Goal: Task Accomplishment & Management: Manage account settings

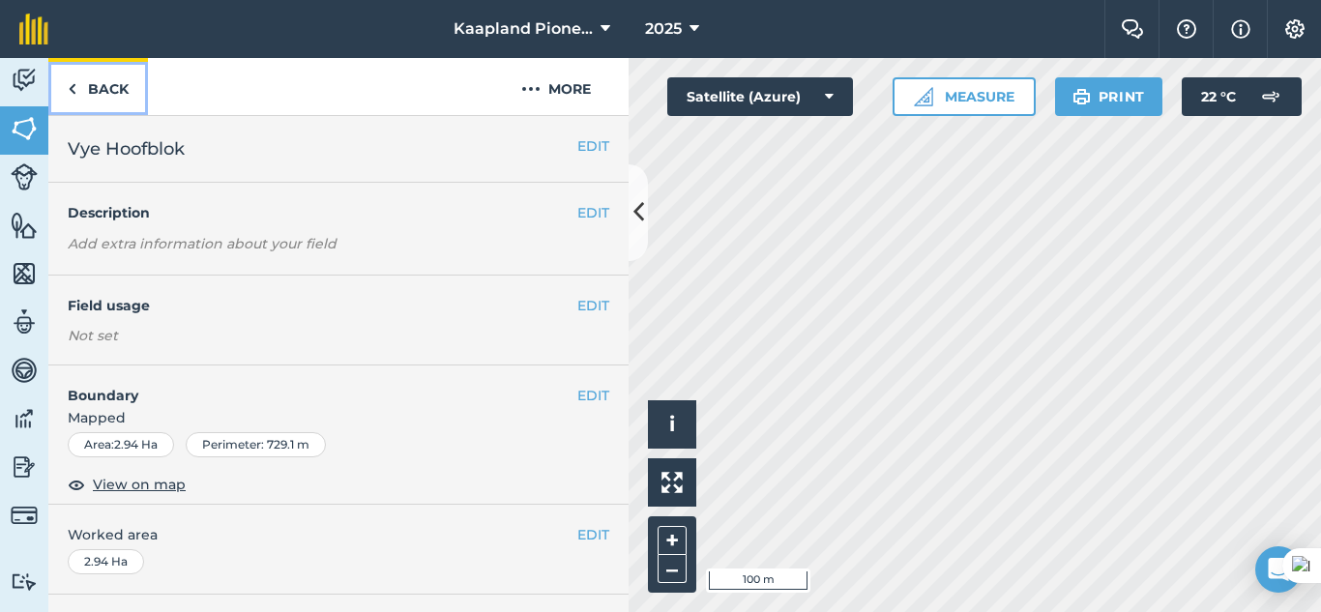
click at [91, 83] on link "Back" at bounding box center [98, 86] width 100 height 57
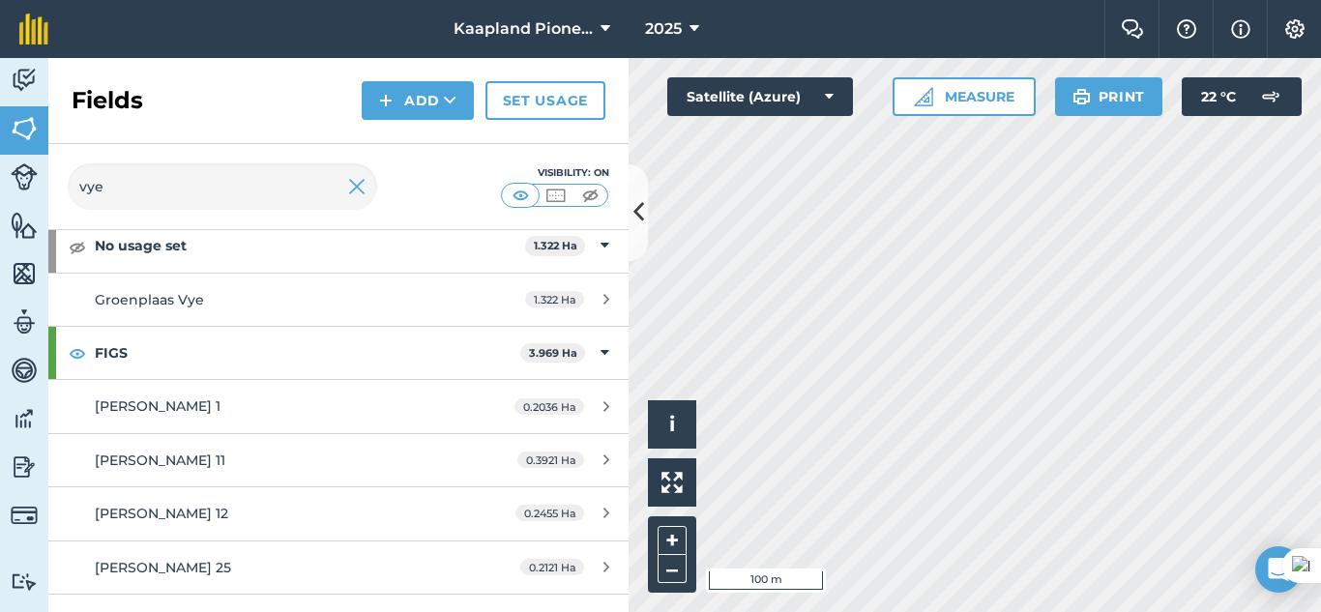
scroll to position [322, 0]
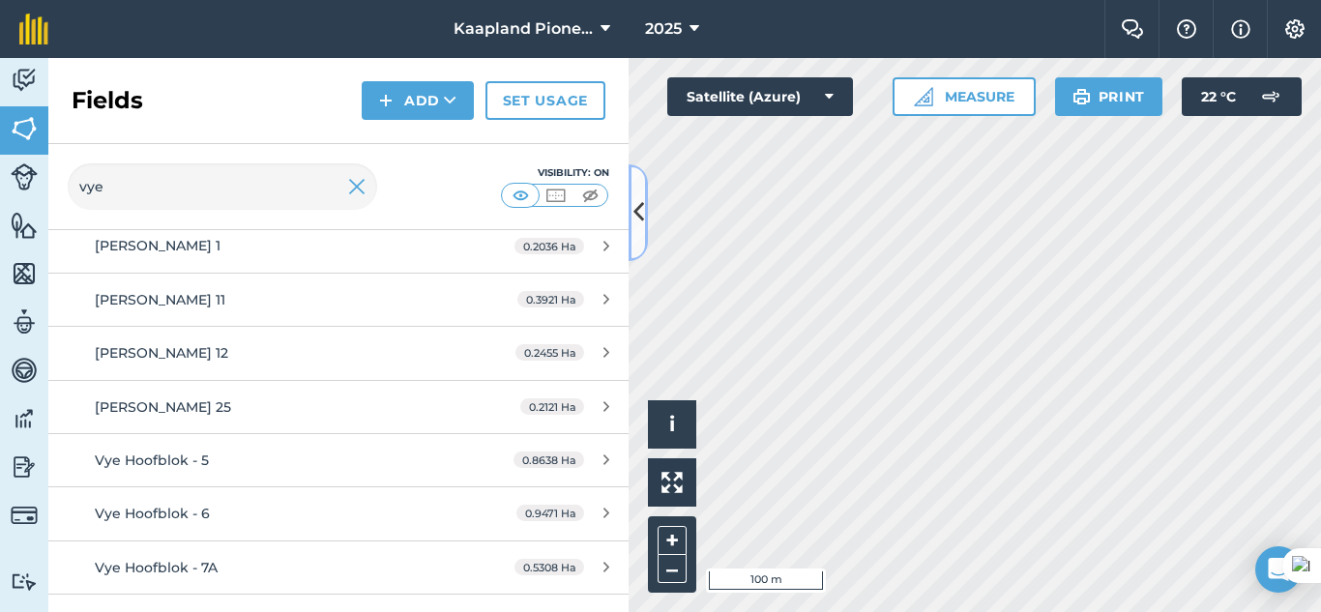
click at [641, 242] on button at bounding box center [638, 212] width 19 height 97
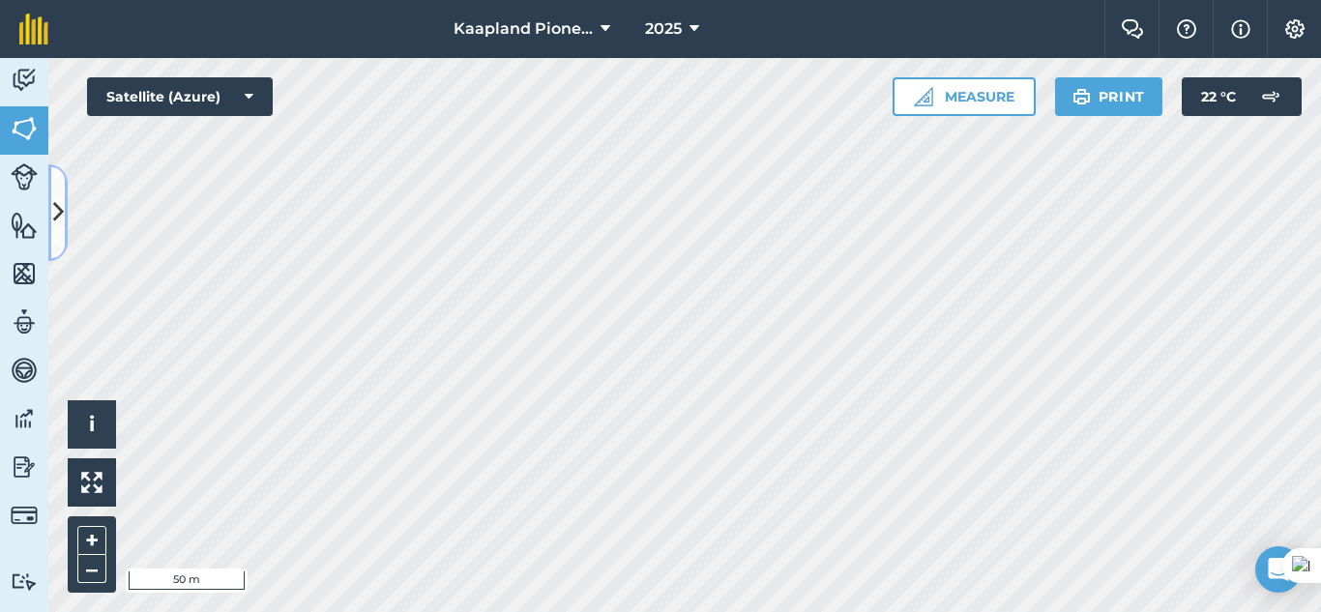
click at [51, 230] on button at bounding box center [57, 212] width 19 height 97
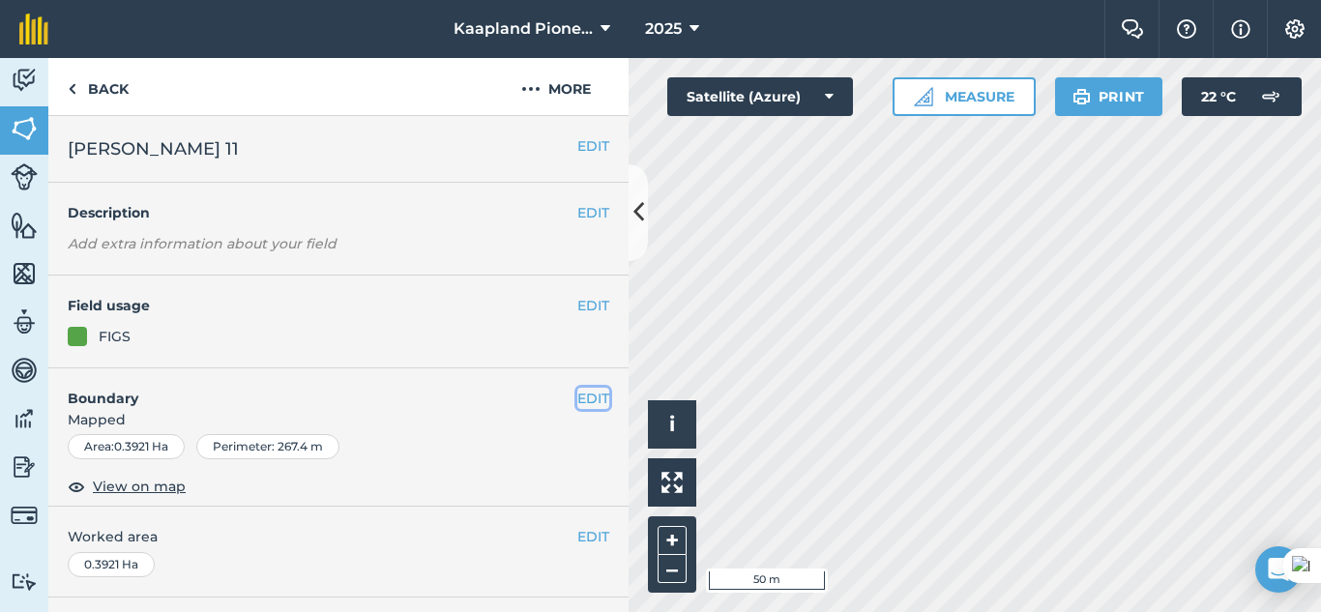
click at [584, 391] on button "EDIT" at bounding box center [593, 398] width 32 height 21
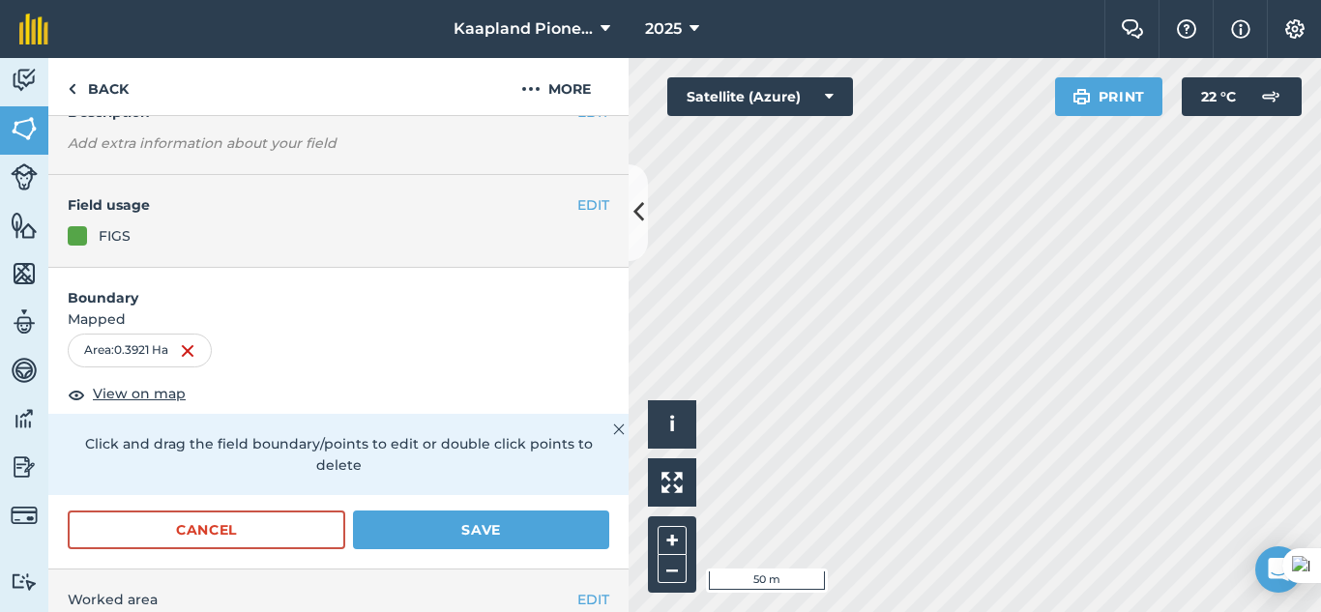
scroll to position [162, 0]
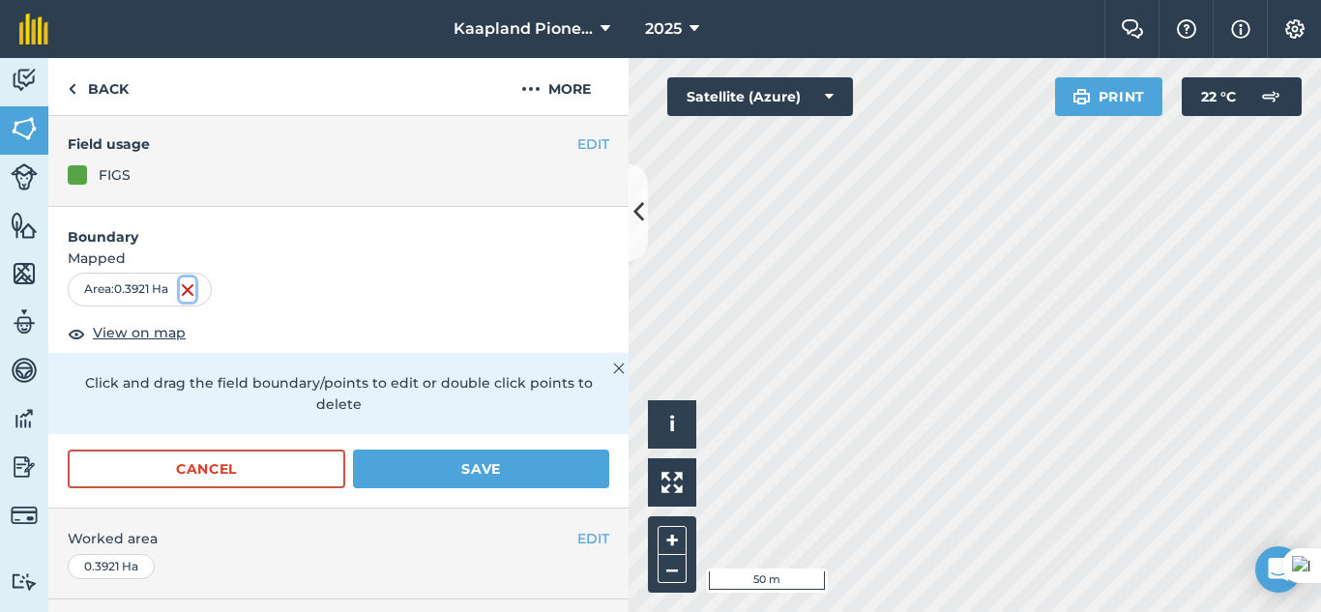
click at [193, 289] on img at bounding box center [187, 290] width 15 height 23
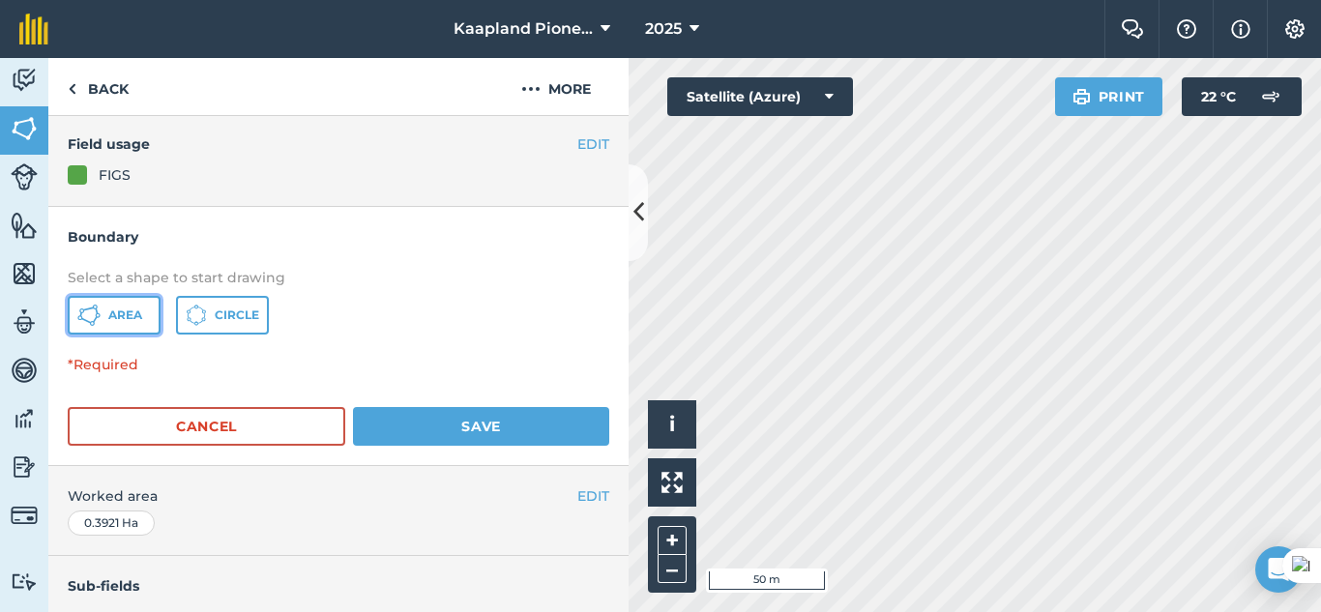
click at [127, 308] on span "Area" at bounding box center [125, 315] width 34 height 15
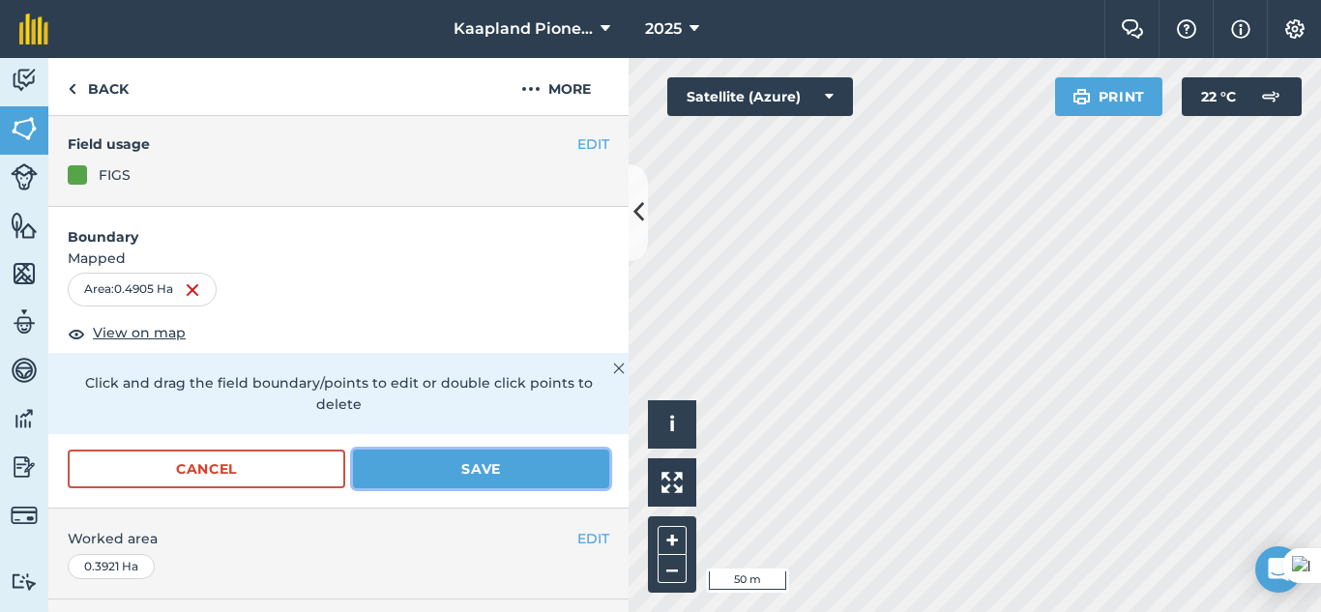
click at [436, 458] on button "Save" at bounding box center [481, 469] width 256 height 39
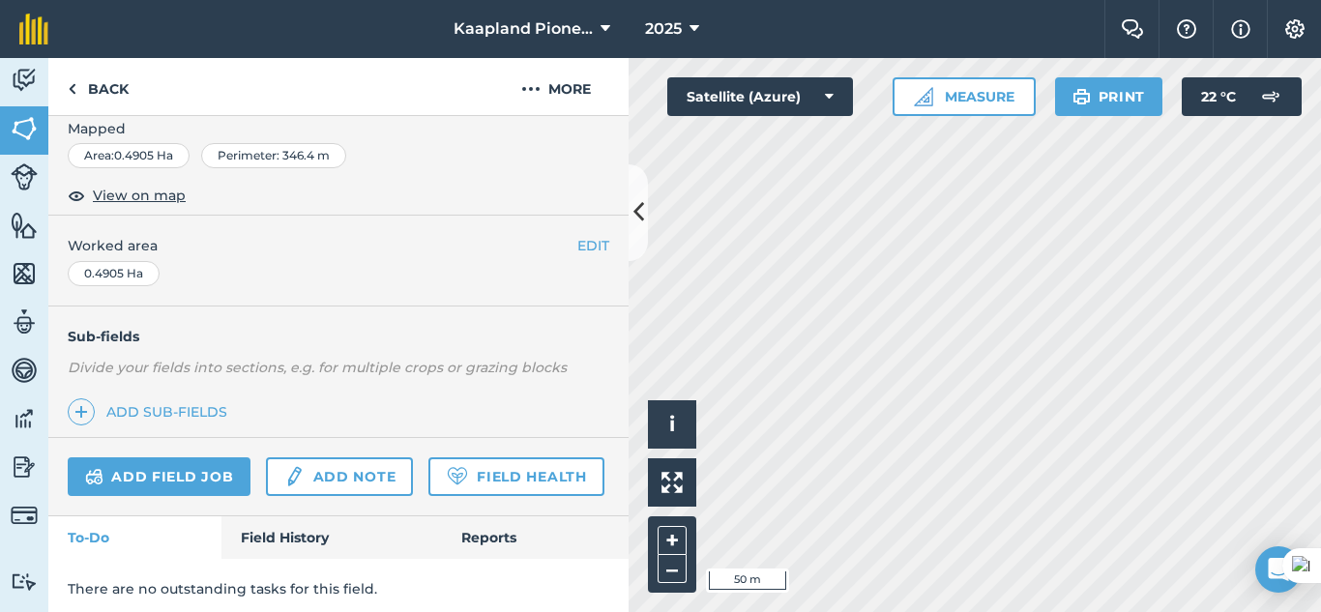
scroll to position [0, 0]
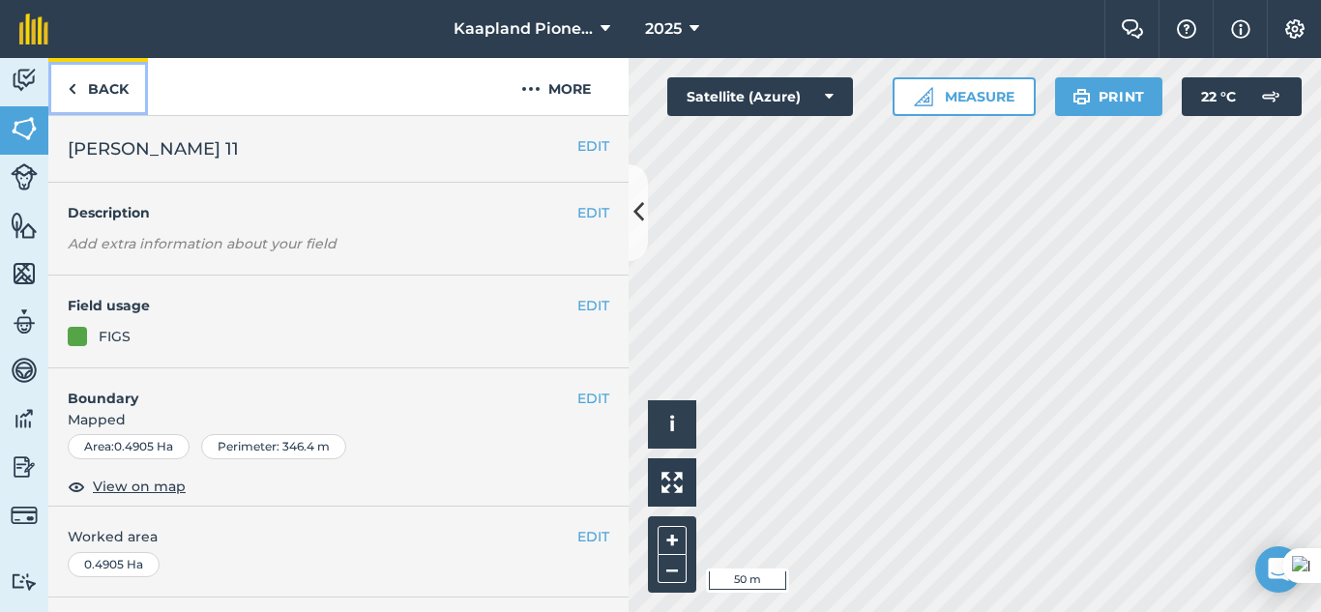
click at [94, 95] on link "Back" at bounding box center [98, 86] width 100 height 57
click at [105, 92] on link "Back" at bounding box center [98, 86] width 100 height 57
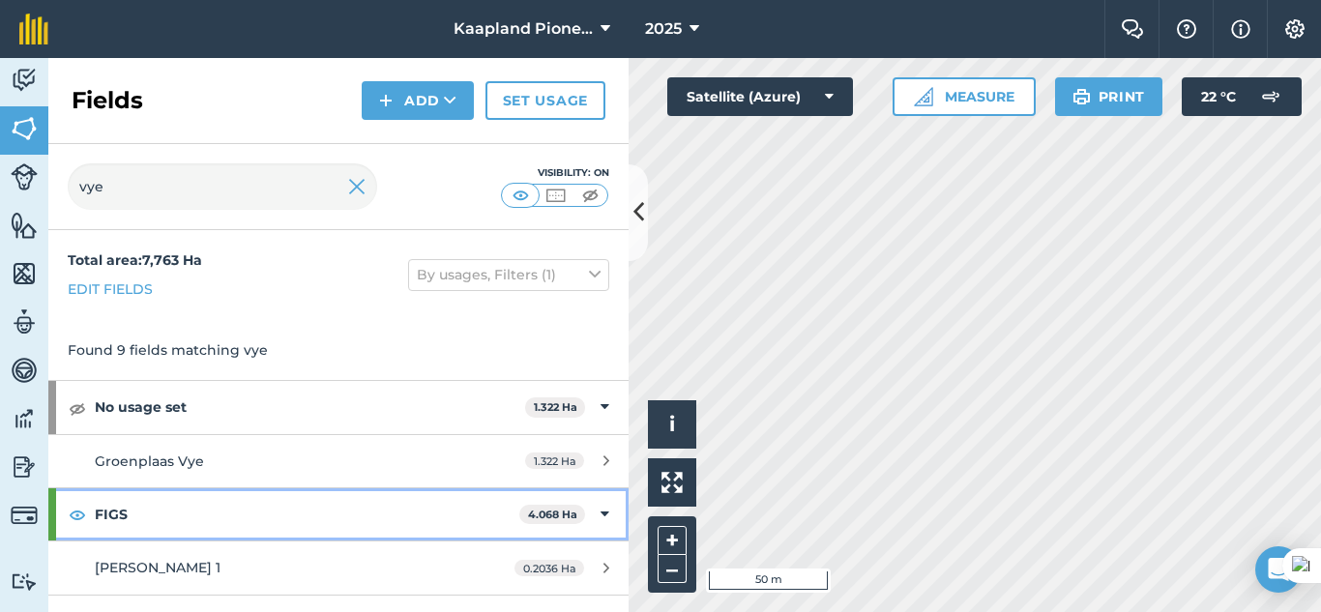
click at [585, 514] on div "FIGS 4.068 Ha" at bounding box center [338, 514] width 580 height 52
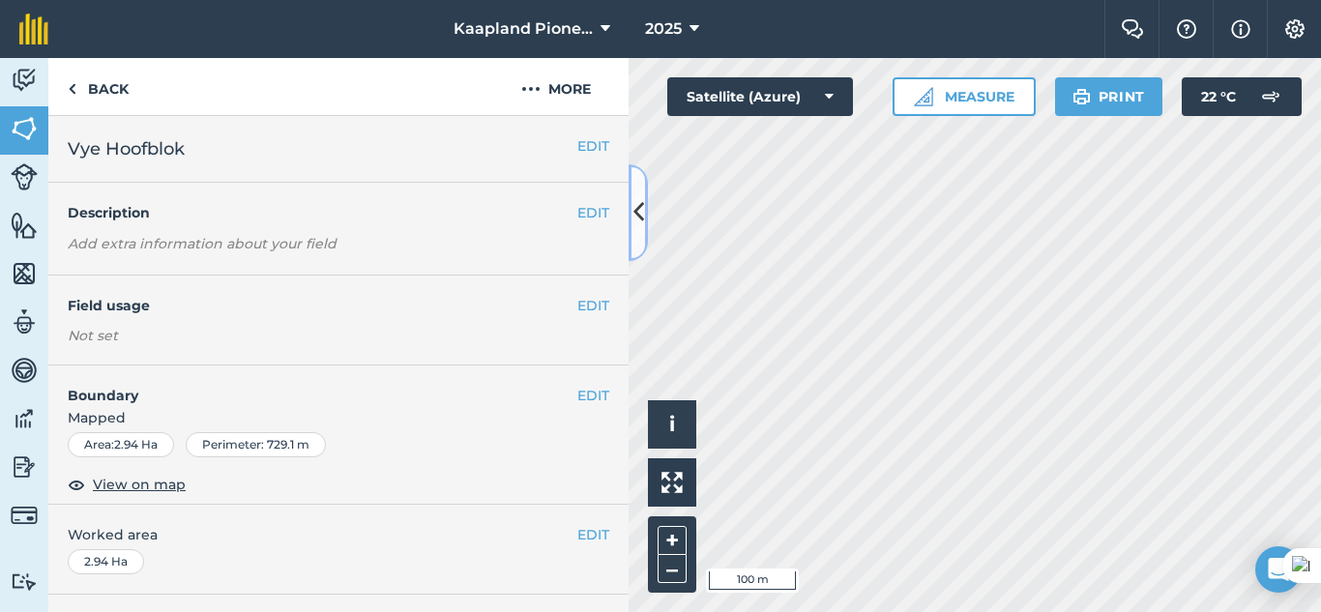
click at [635, 217] on icon at bounding box center [638, 212] width 11 height 34
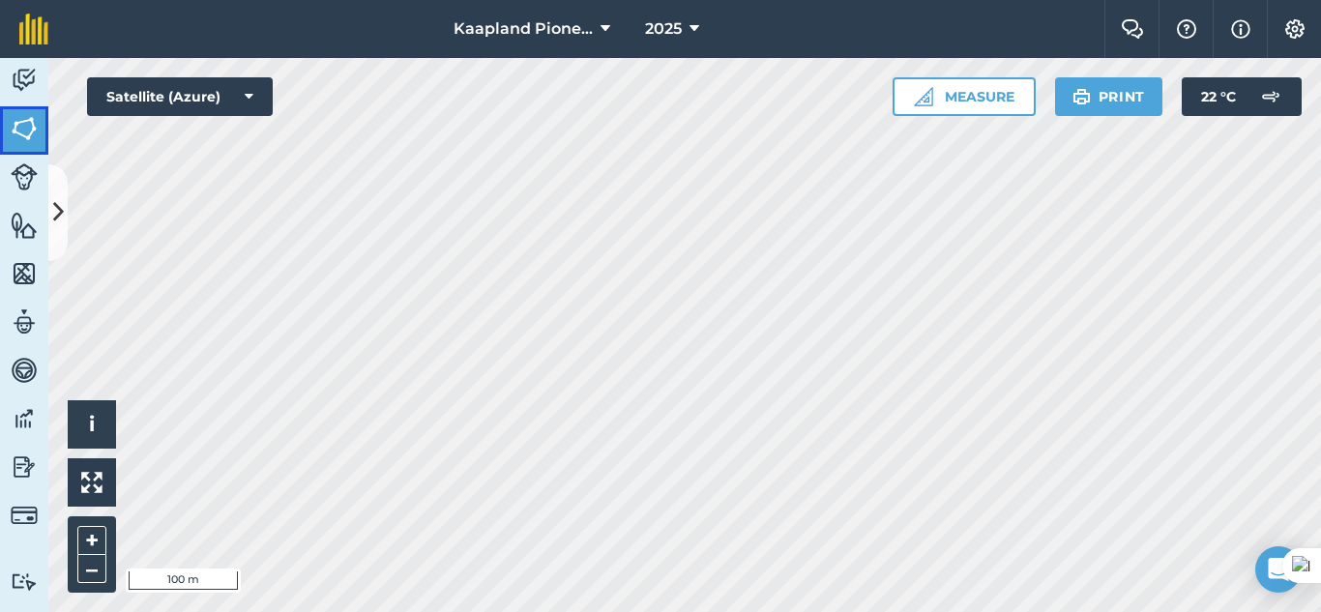
click at [33, 112] on link "Fields" at bounding box center [24, 130] width 48 height 48
click at [19, 122] on img at bounding box center [24, 128] width 27 height 29
click at [51, 205] on button at bounding box center [57, 212] width 19 height 97
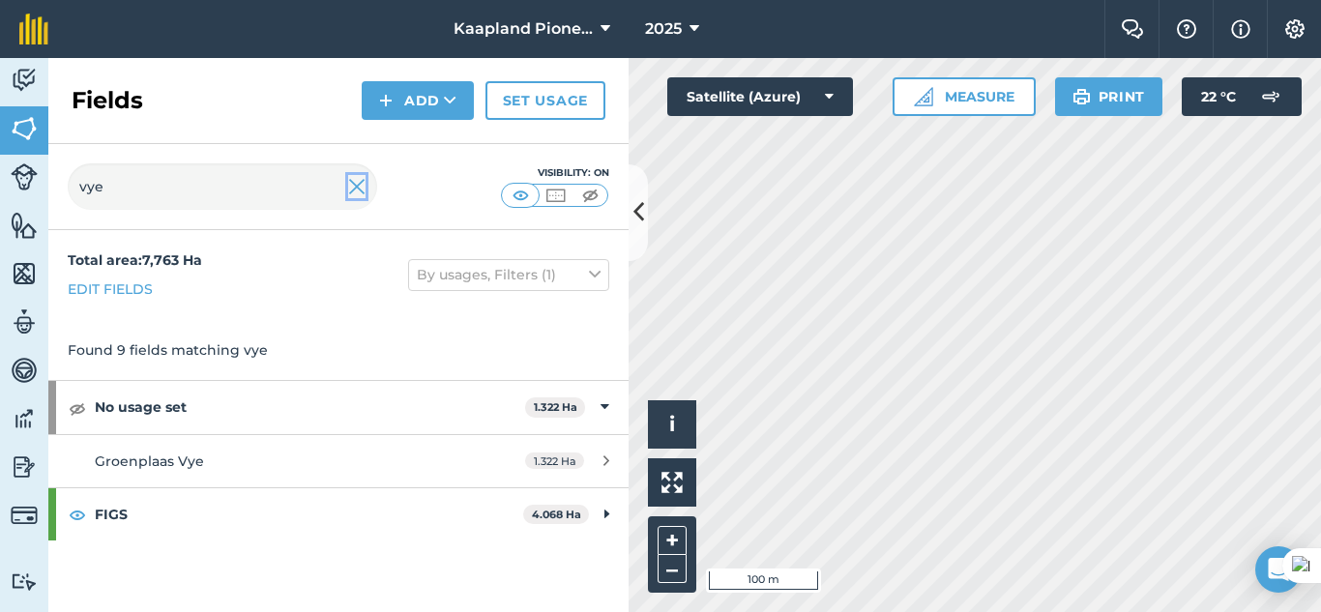
click at [363, 184] on img at bounding box center [356, 186] width 17 height 23
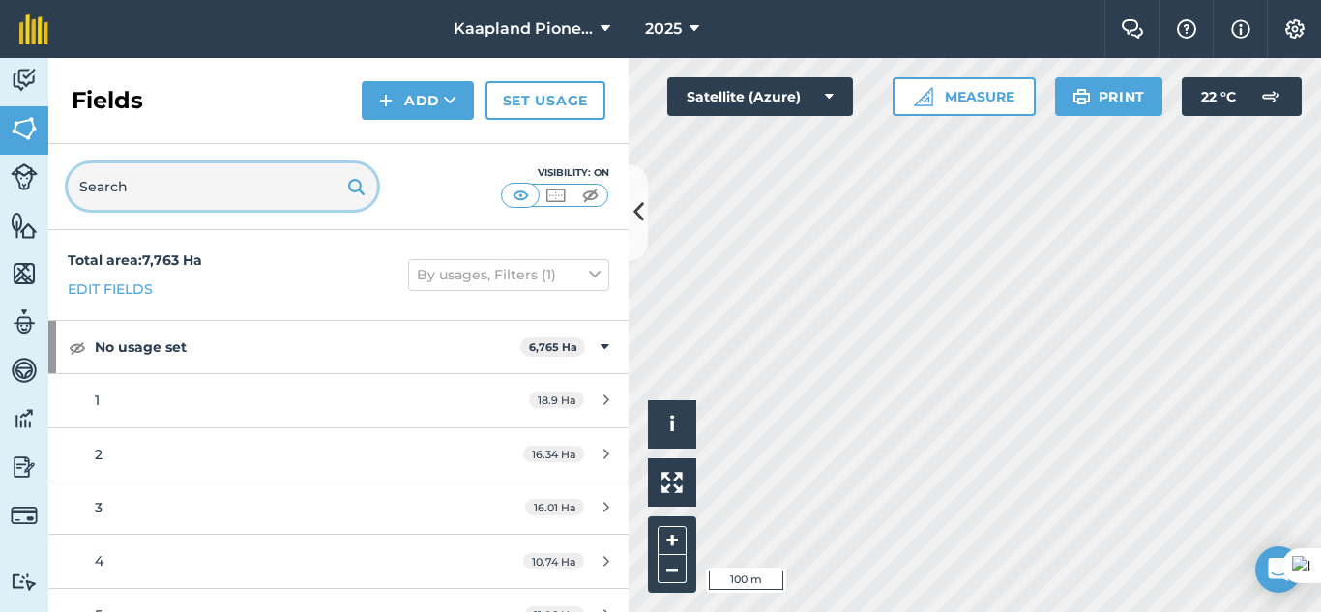
click at [217, 194] on input "text" at bounding box center [222, 186] width 309 height 46
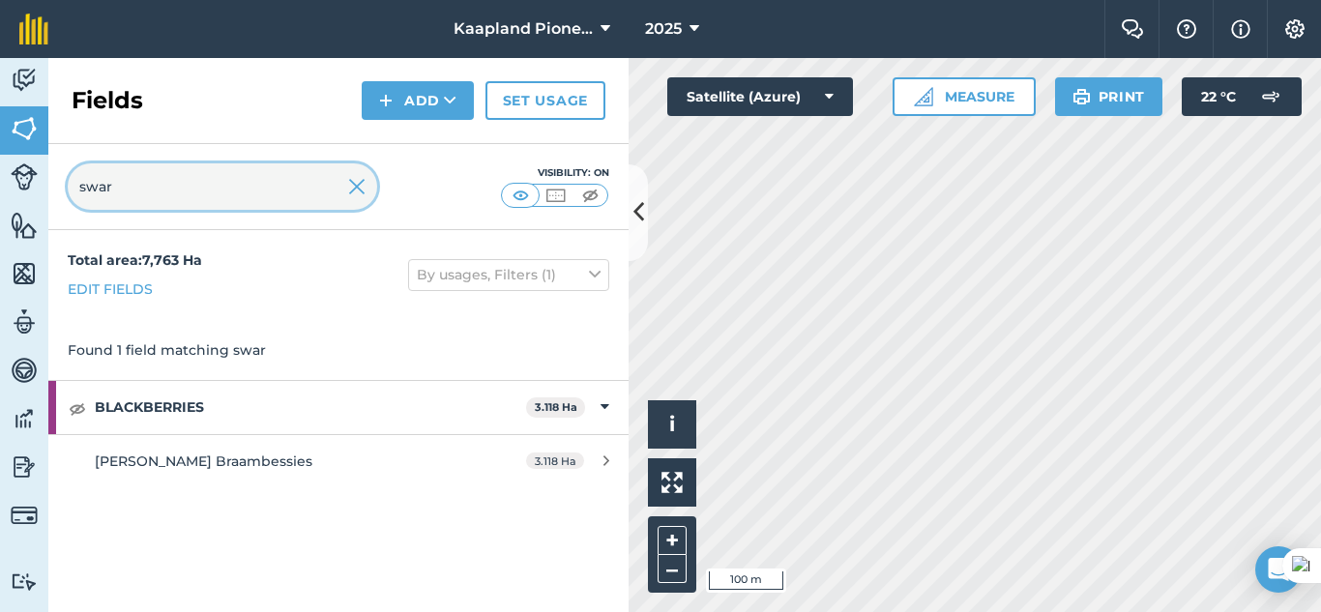
type input "swar"
click at [73, 413] on img at bounding box center [77, 408] width 17 height 23
click at [358, 203] on div at bounding box center [356, 186] width 17 height 46
click at [361, 198] on img at bounding box center [356, 186] width 17 height 23
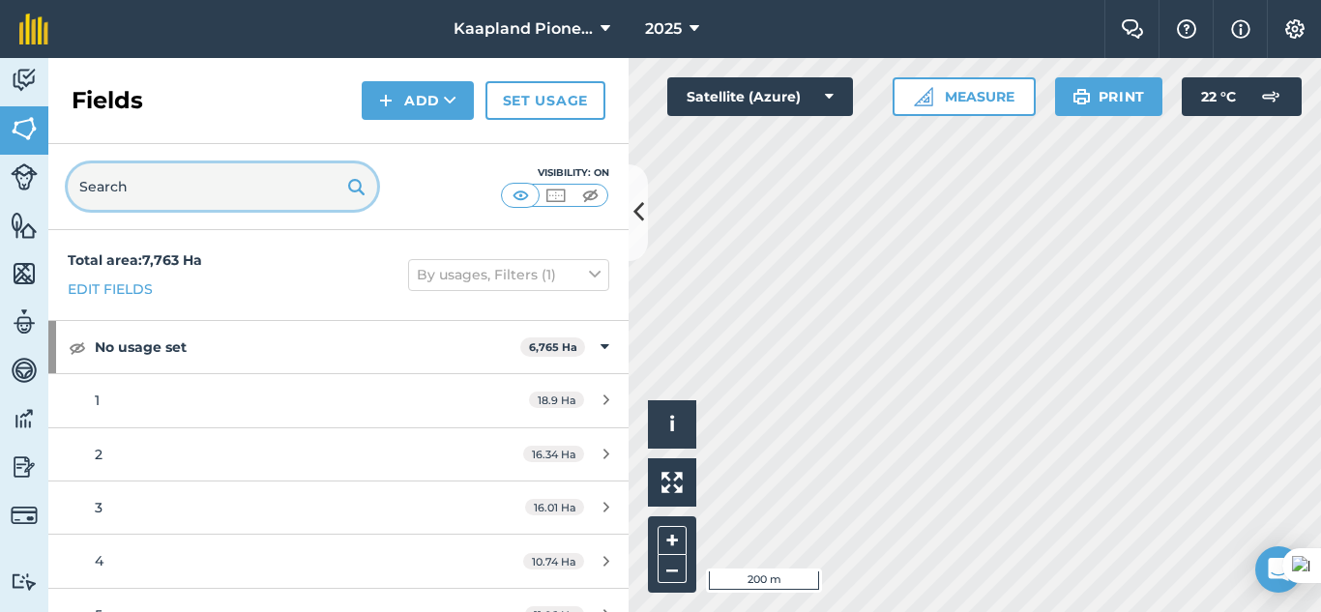
click at [200, 197] on input "text" at bounding box center [222, 186] width 309 height 46
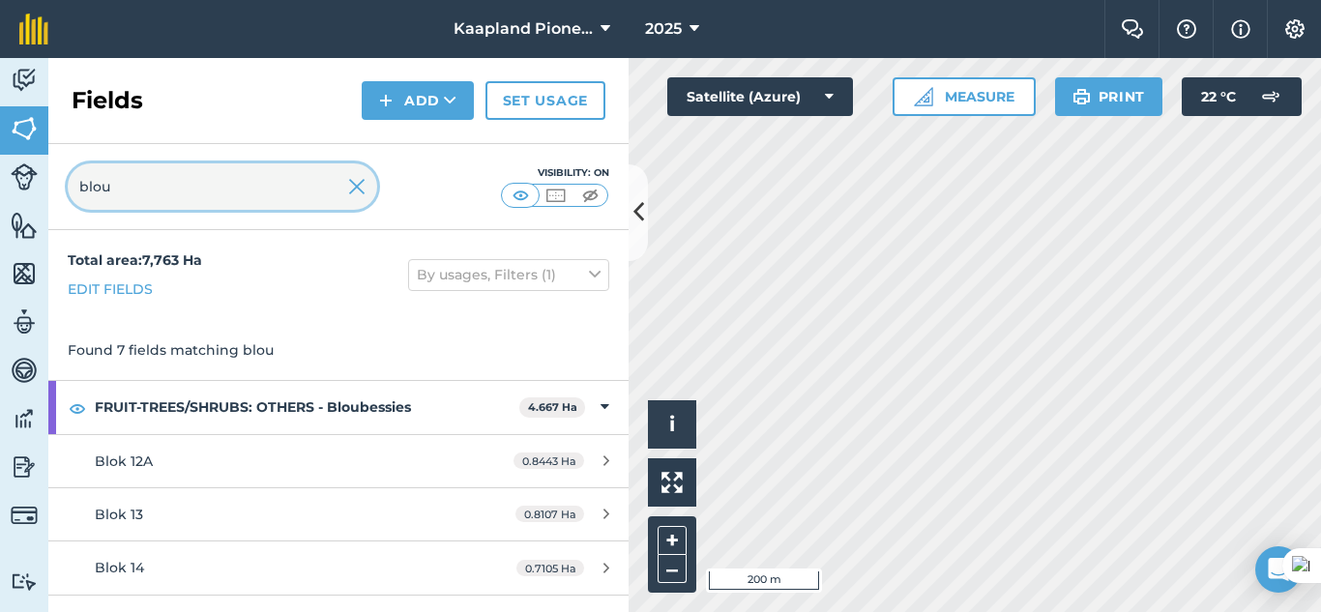
type input "blou"
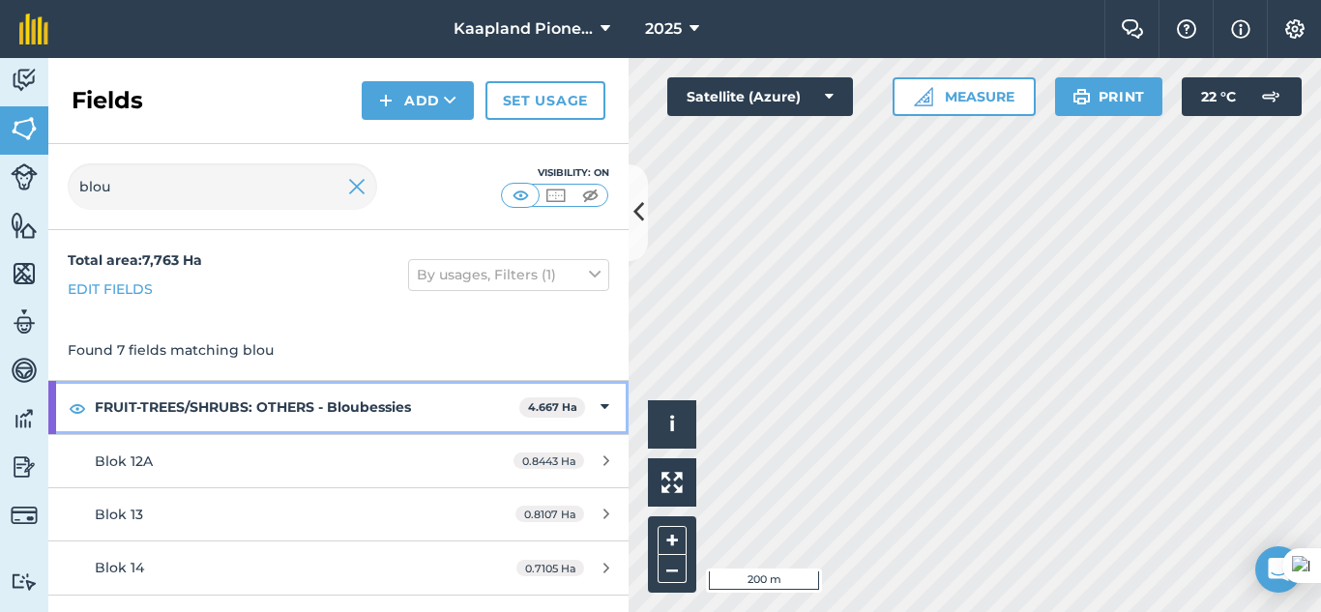
click at [585, 409] on div "FRUIT-TREES/SHRUBS: OTHERS - Bloubessies 4.667 Ha" at bounding box center [338, 407] width 580 height 52
click at [599, 409] on div "FRUIT-TREES/SHRUBS: OTHERS - Bloubessies 4.667 Ha" at bounding box center [338, 407] width 580 height 52
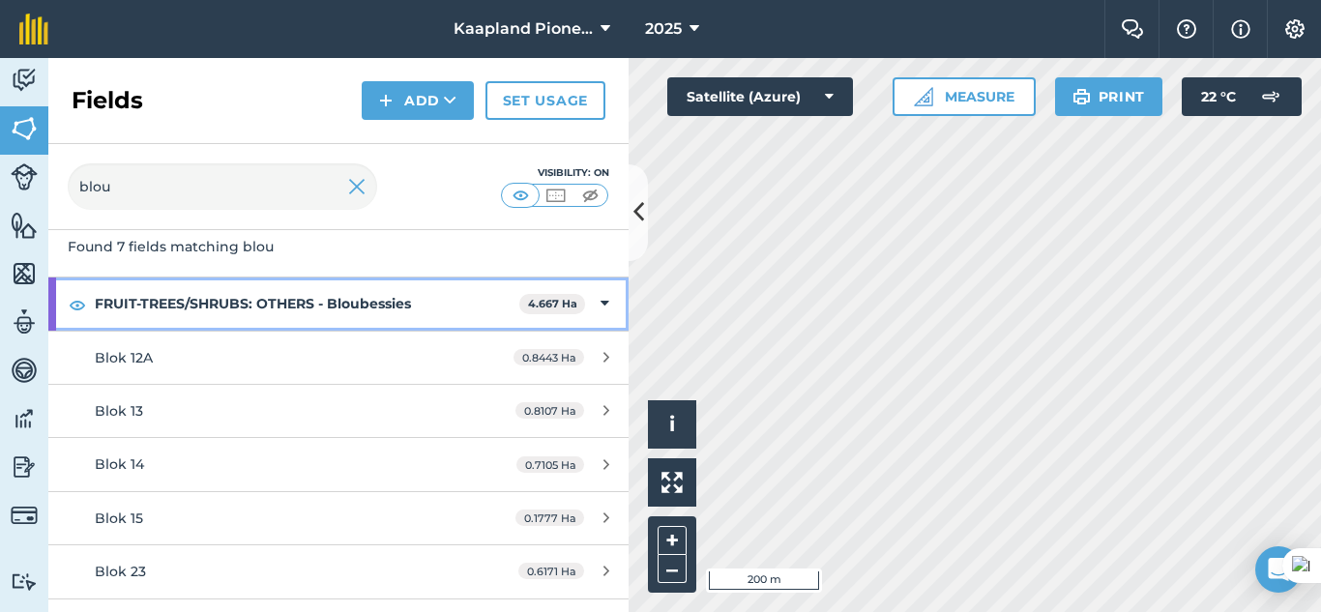
scroll to position [35, 0]
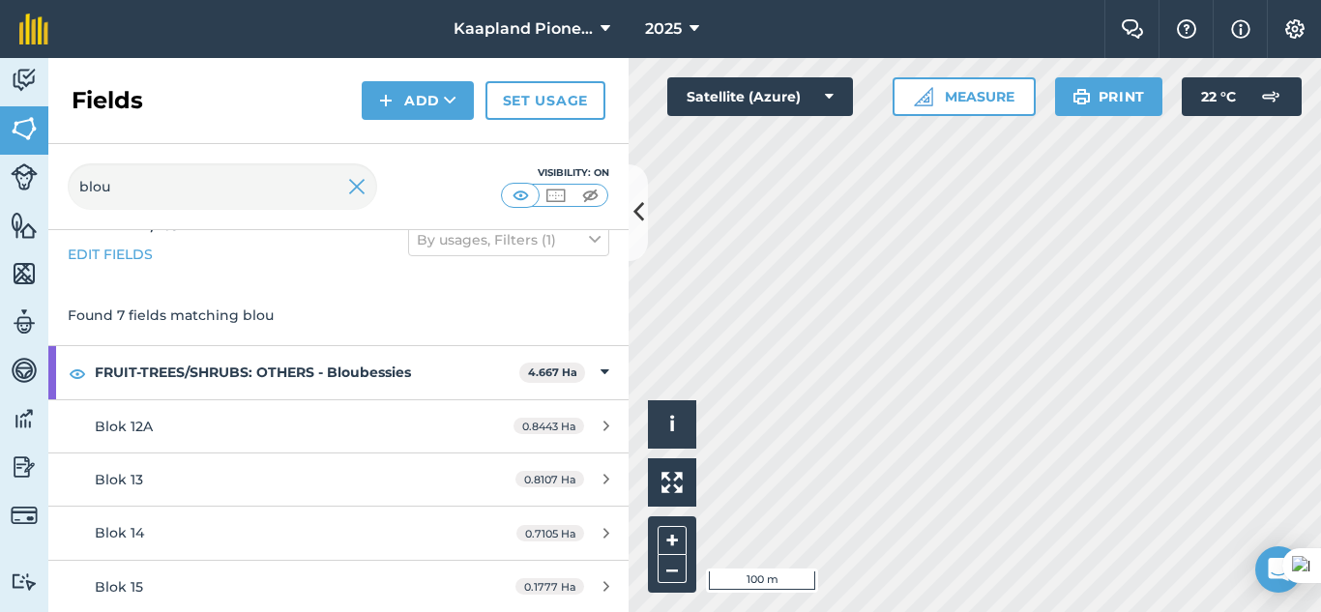
click at [927, 105] on div "Click to start drawing i © 2025 TomTom, Microsoft 100 m + – Satellite (Azure) M…" at bounding box center [975, 335] width 692 height 554
click at [350, 195] on img at bounding box center [356, 186] width 17 height 23
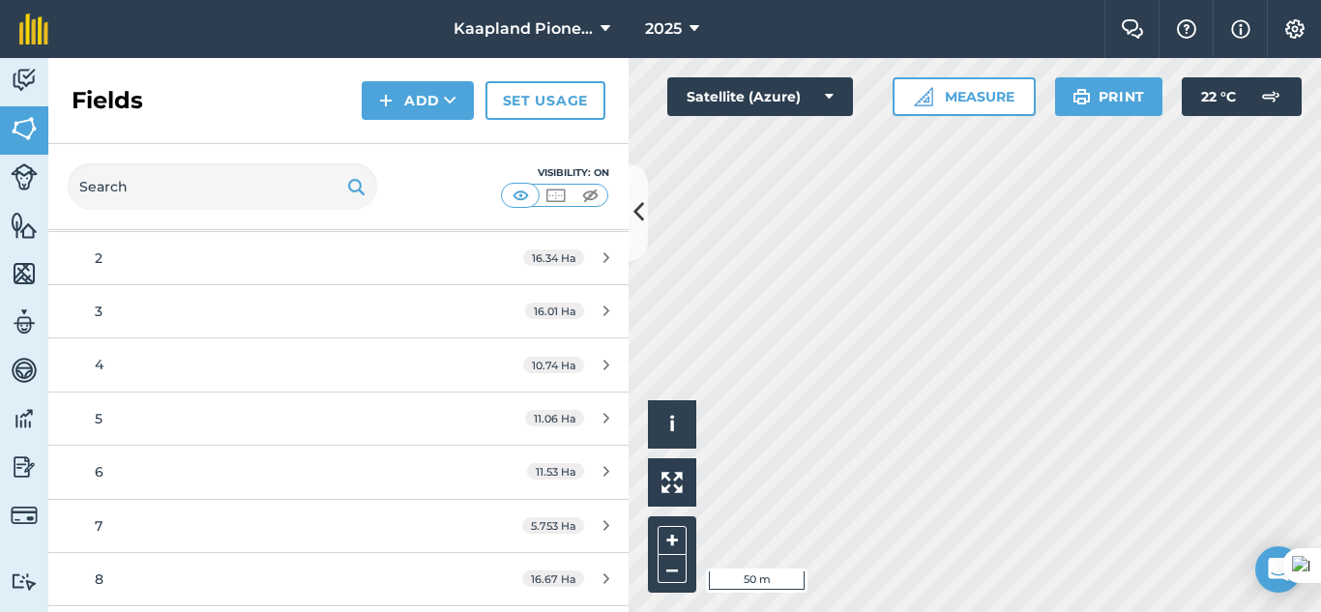
scroll to position [0, 0]
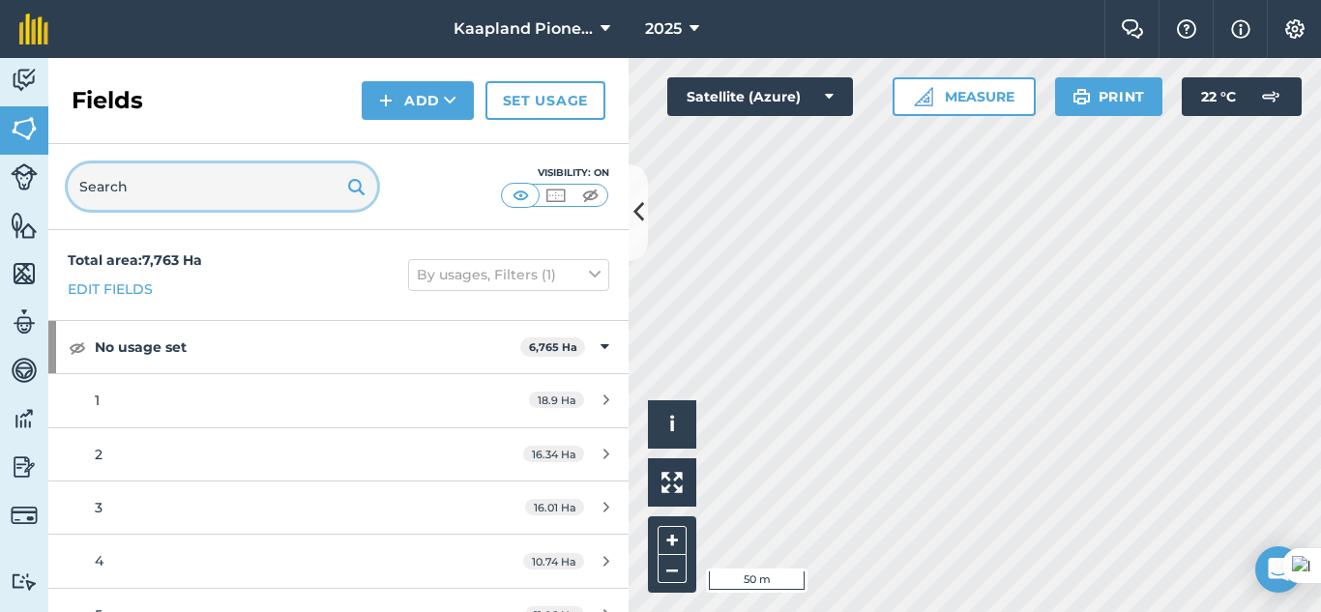
click at [216, 196] on input "text" at bounding box center [222, 186] width 309 height 46
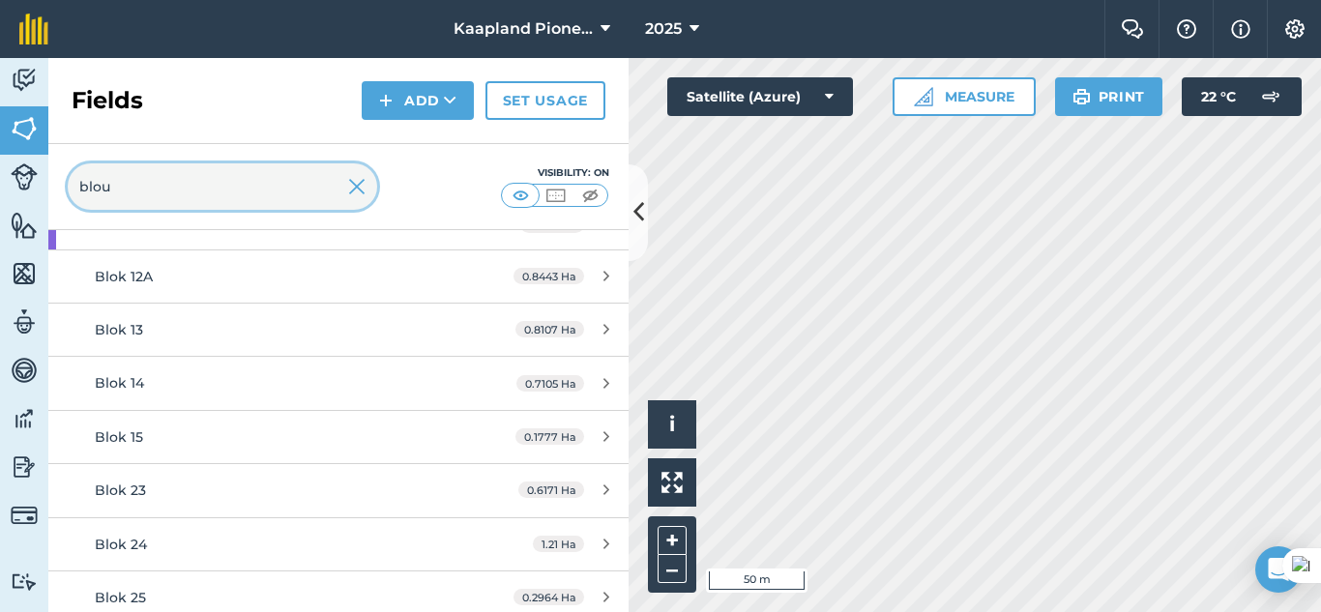
scroll to position [196, 0]
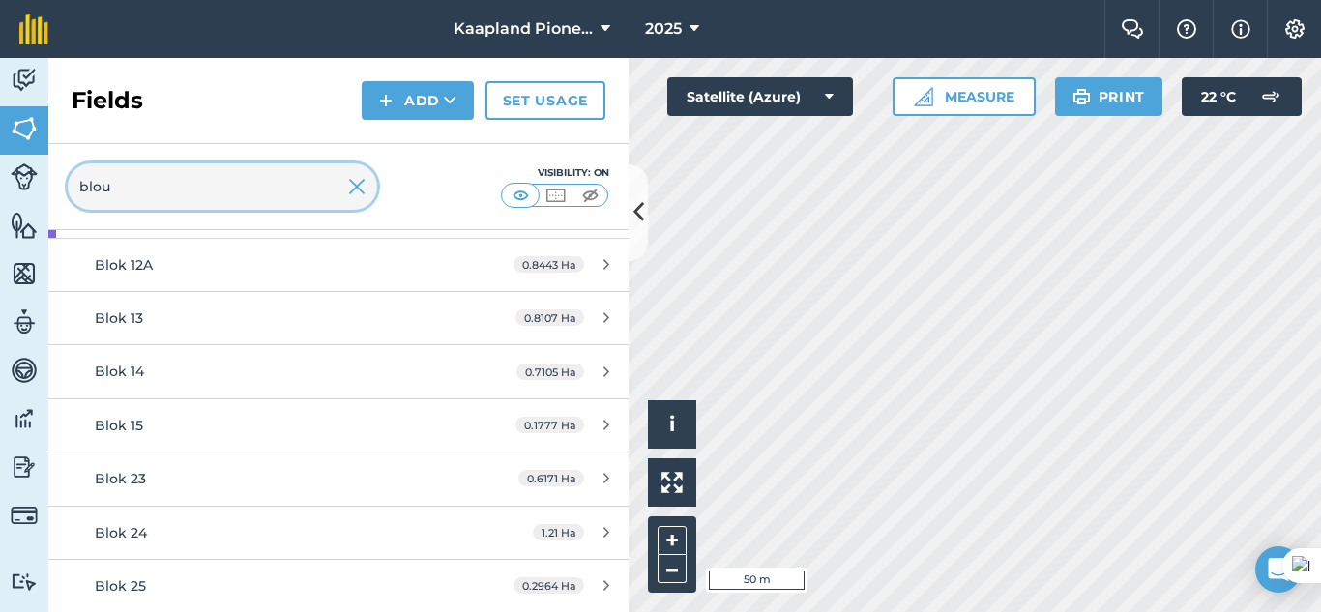
type input "blou"
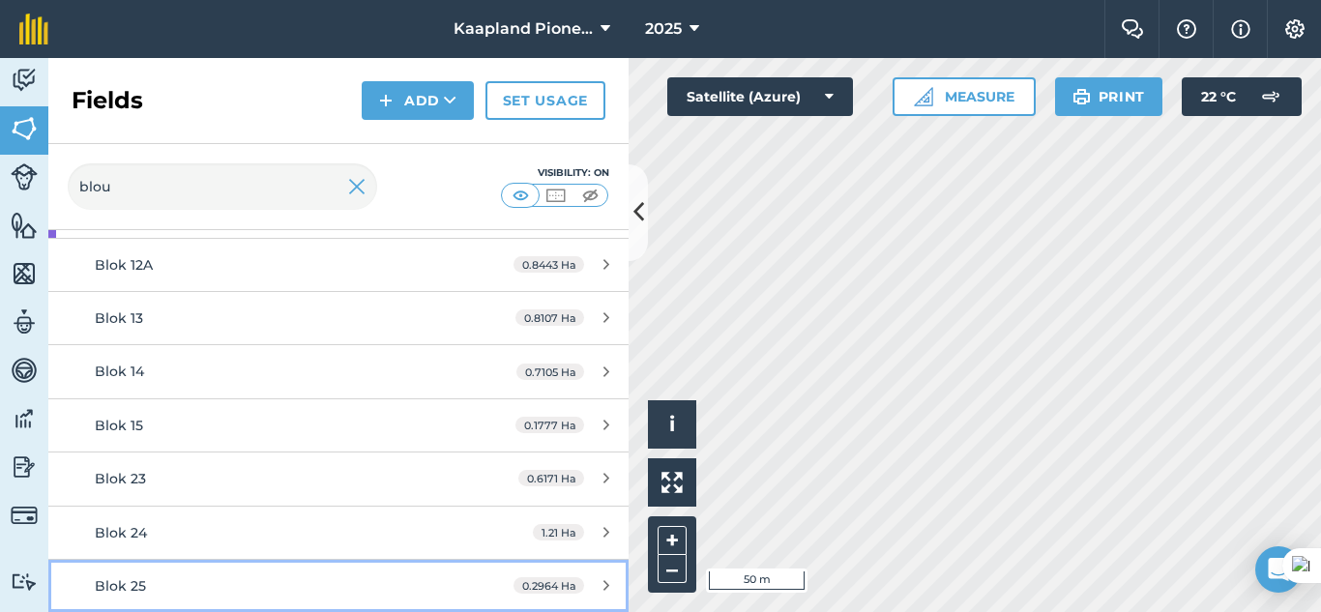
click at [242, 573] on link "Blok 25 0.2964 Ha" at bounding box center [338, 586] width 580 height 52
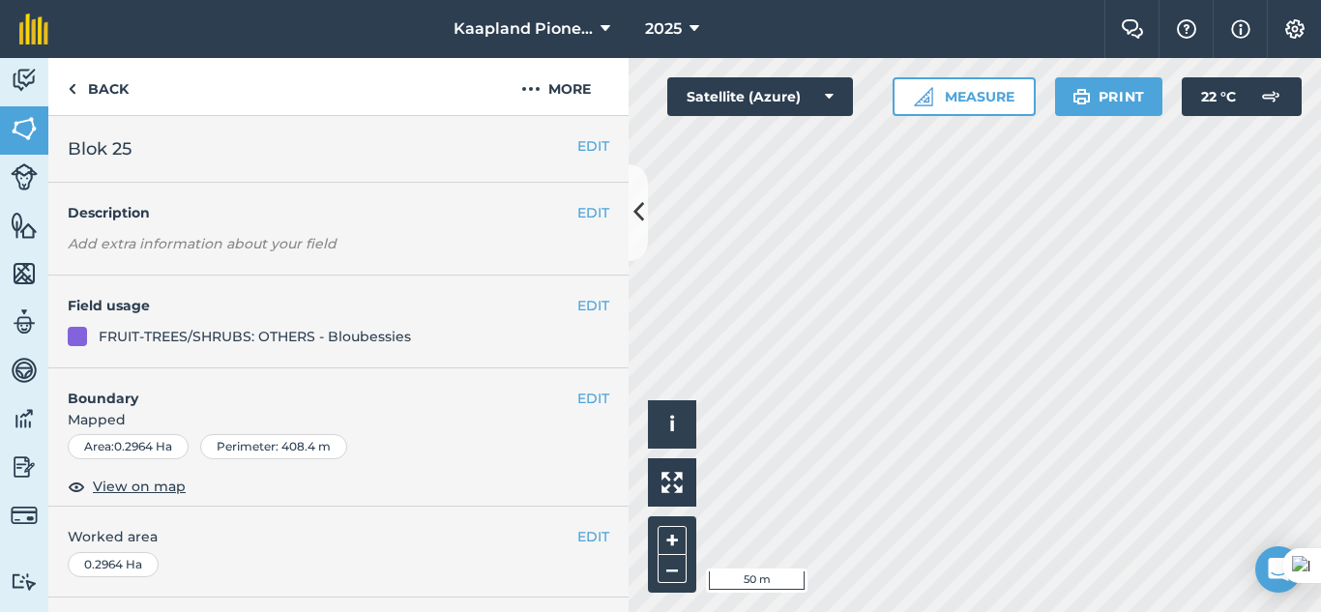
click at [597, 410] on span "Mapped" at bounding box center [338, 419] width 580 height 21
click at [583, 404] on button "EDIT" at bounding box center [593, 398] width 32 height 21
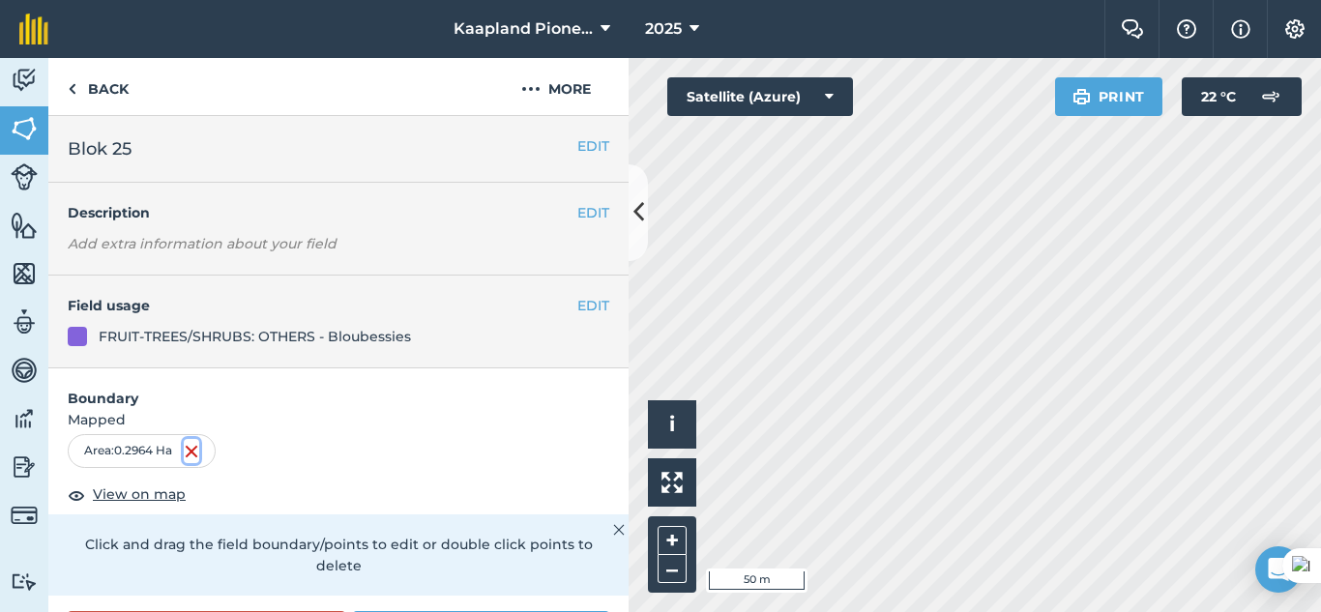
click at [190, 450] on img at bounding box center [191, 451] width 15 height 23
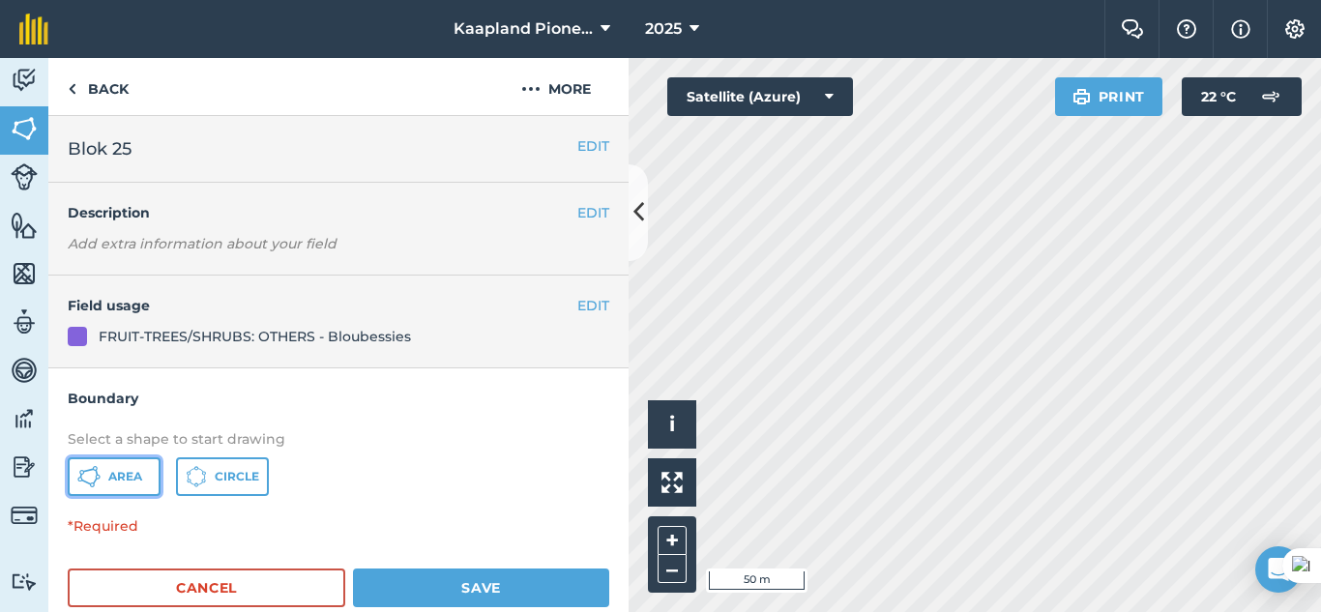
click at [138, 472] on span "Area" at bounding box center [125, 476] width 34 height 15
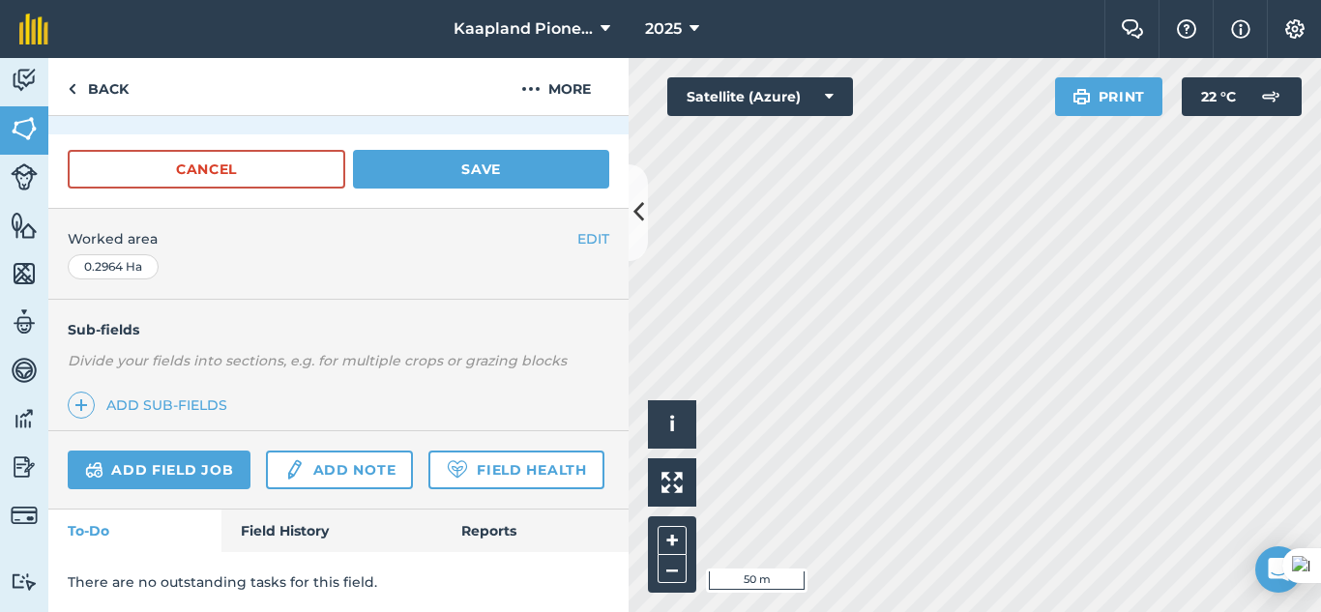
scroll to position [354, 0]
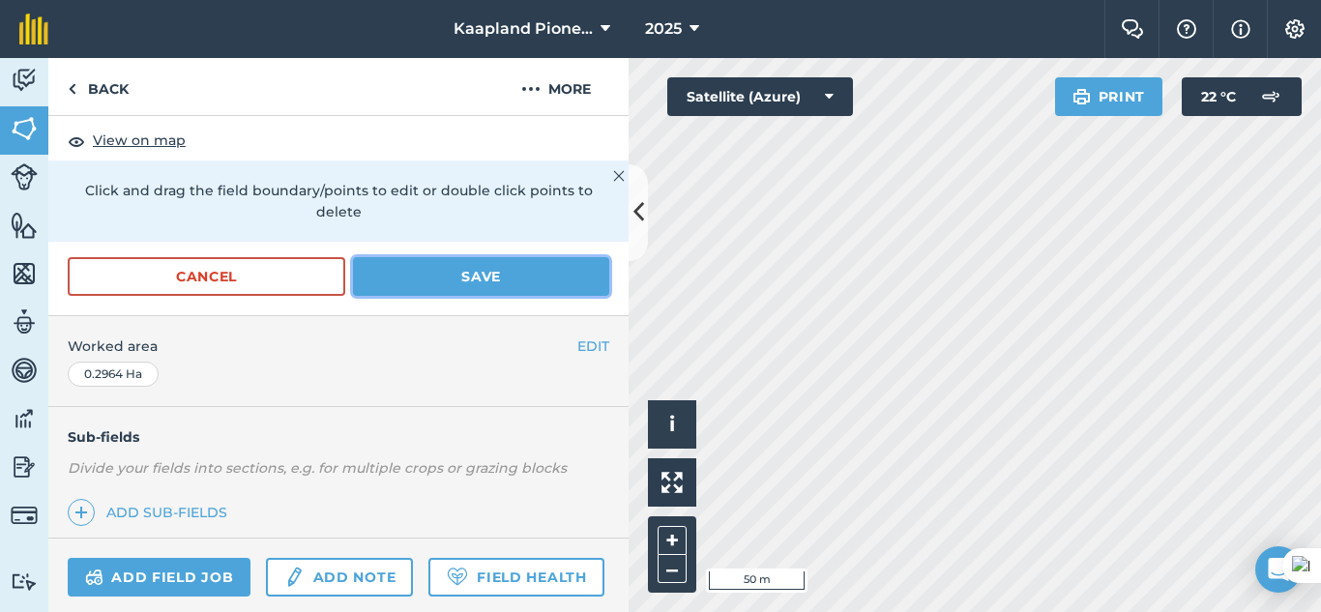
click at [442, 280] on button "Save" at bounding box center [481, 276] width 256 height 39
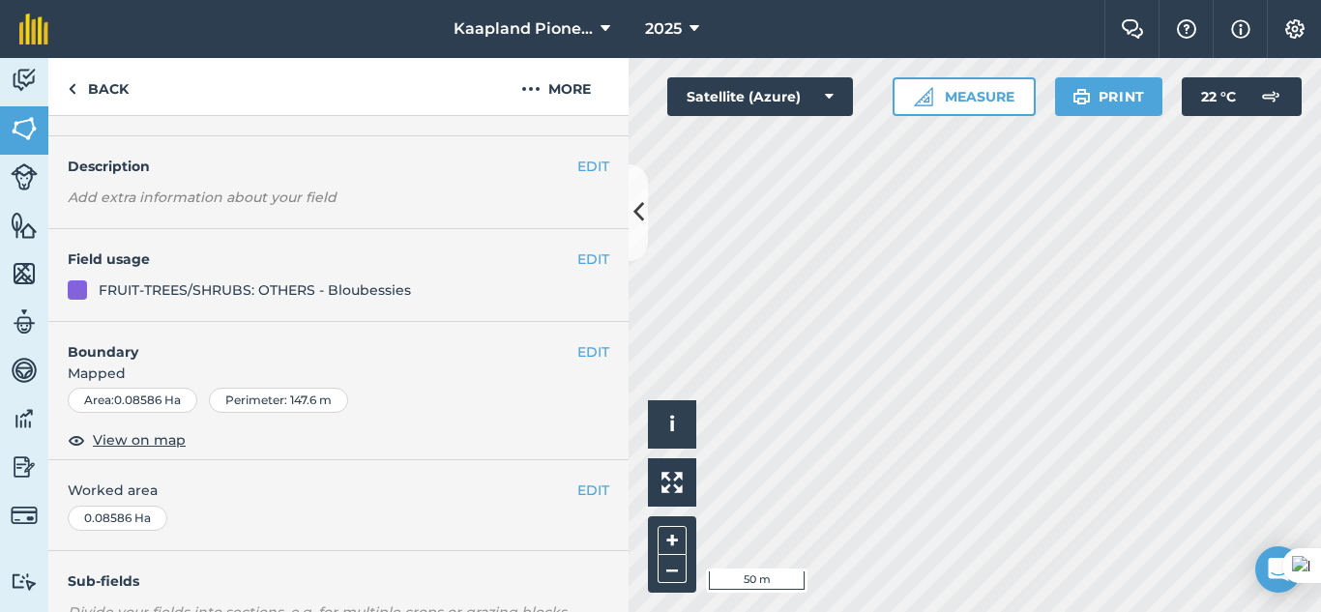
scroll to position [30, 0]
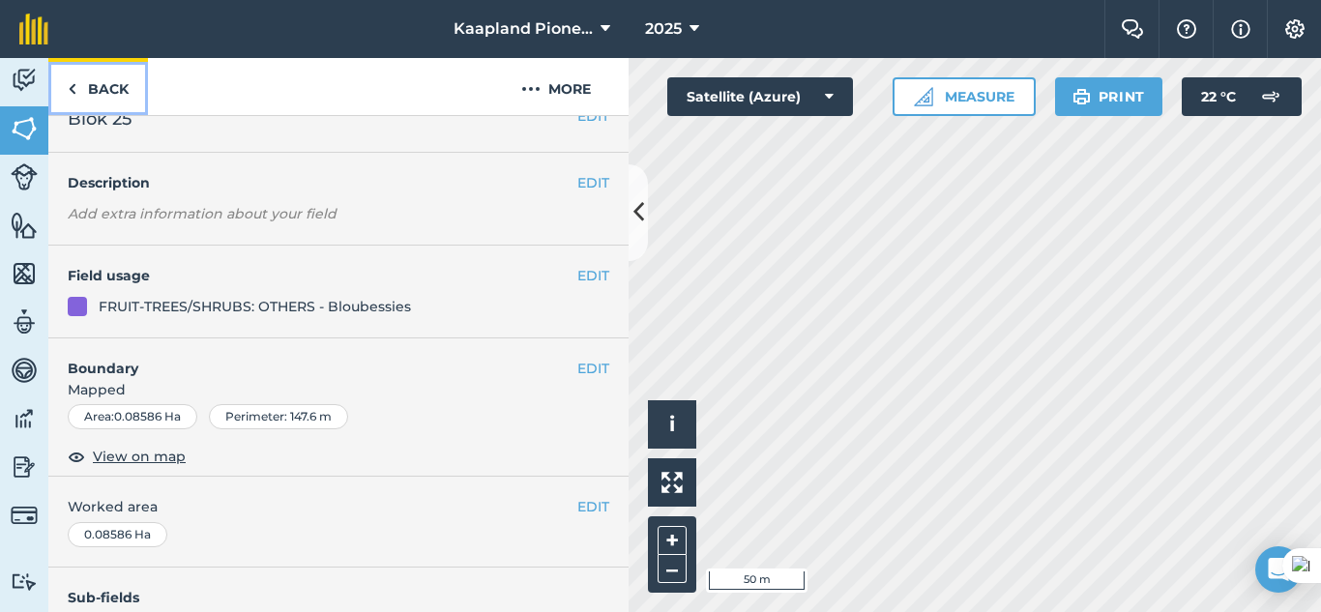
click at [88, 83] on link "Back" at bounding box center [98, 86] width 100 height 57
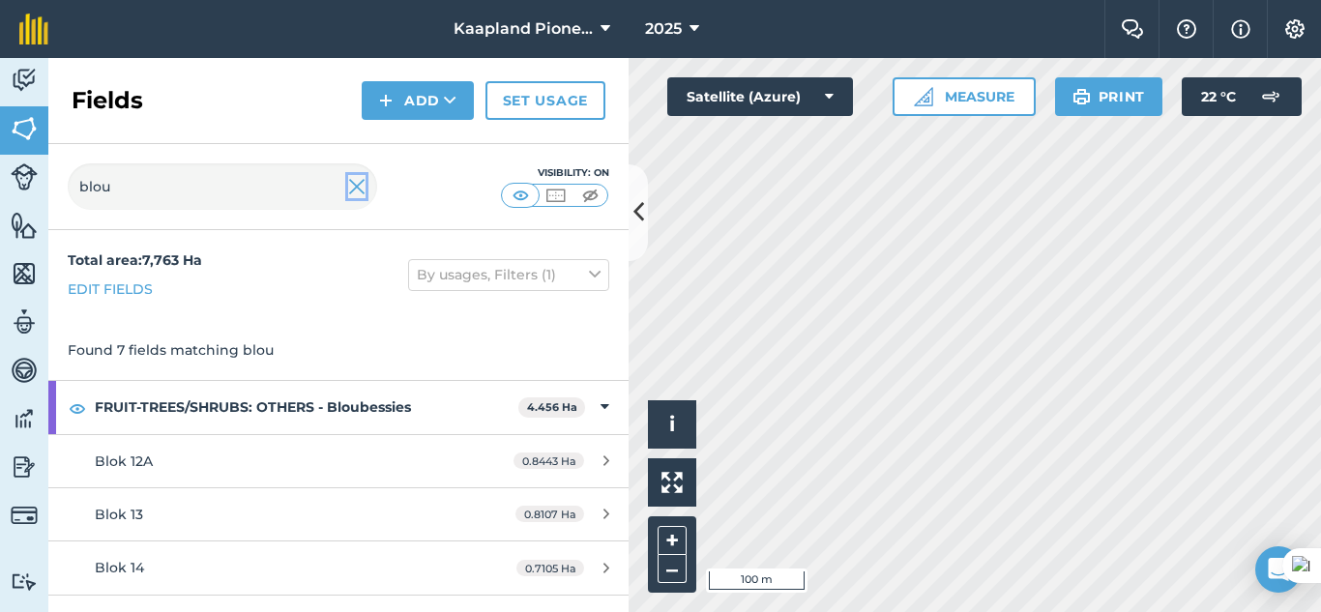
click at [353, 184] on img at bounding box center [356, 186] width 17 height 23
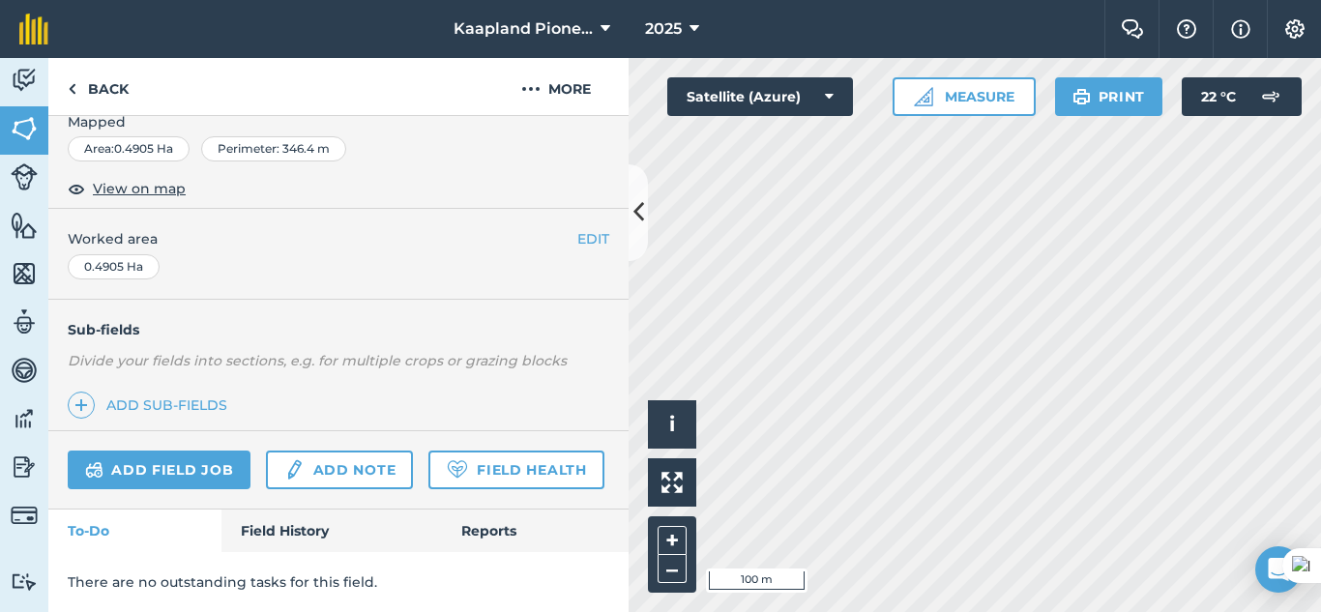
scroll to position [352, 0]
click at [327, 528] on link "Field History" at bounding box center [331, 531] width 220 height 43
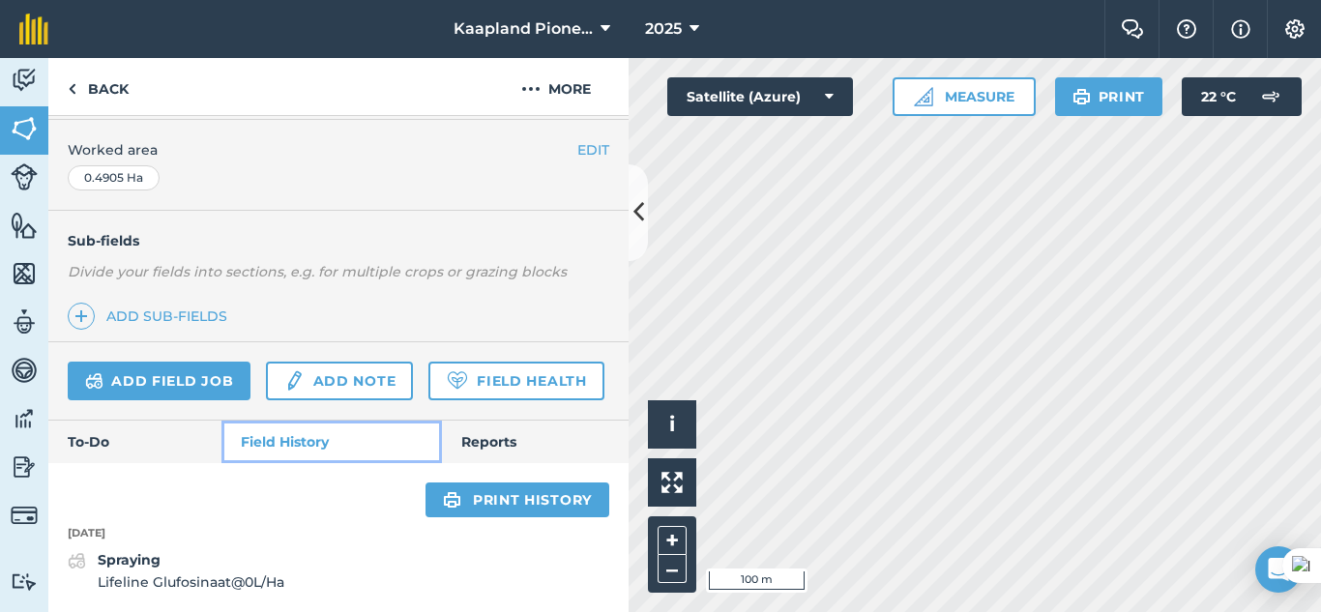
scroll to position [441, 0]
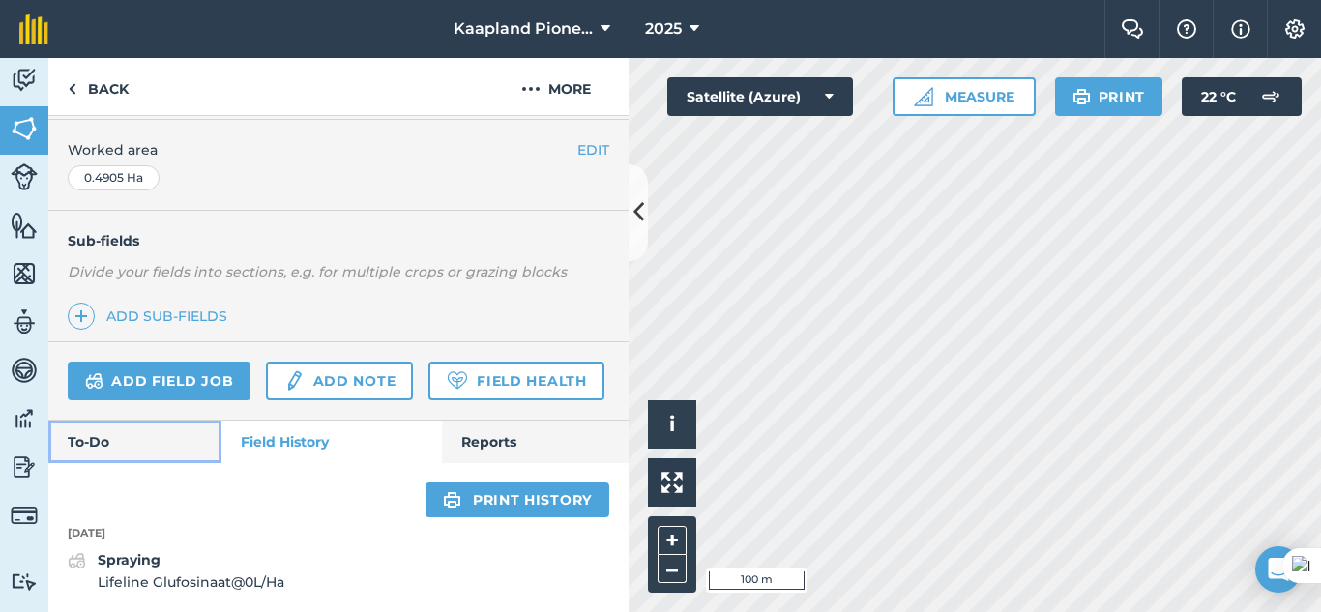
click at [114, 444] on link "To-Do" at bounding box center [134, 442] width 173 height 43
